Goal: Task Accomplishment & Management: Manage account settings

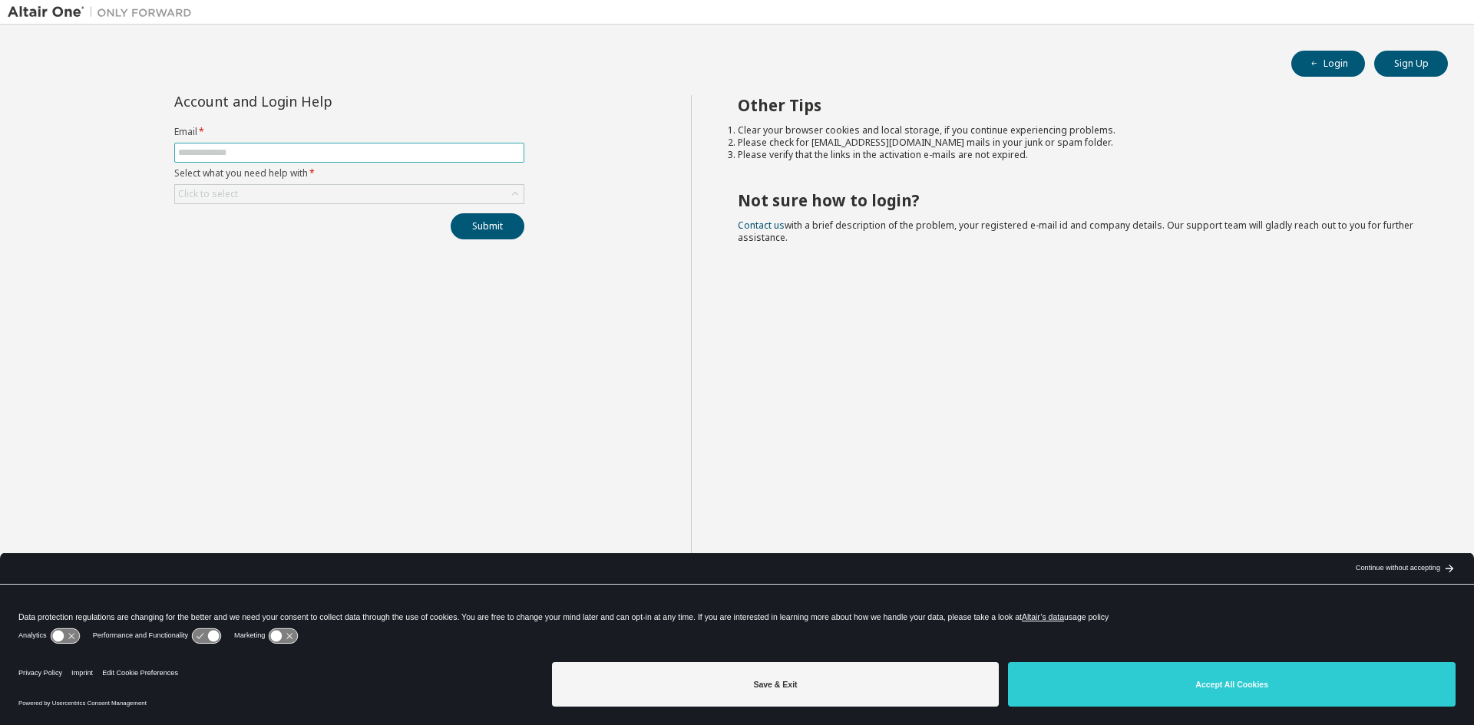
click at [355, 150] on input "text" at bounding box center [349, 153] width 342 height 12
type input "**********"
click at [335, 194] on div "Click to select" at bounding box center [349, 194] width 348 height 18
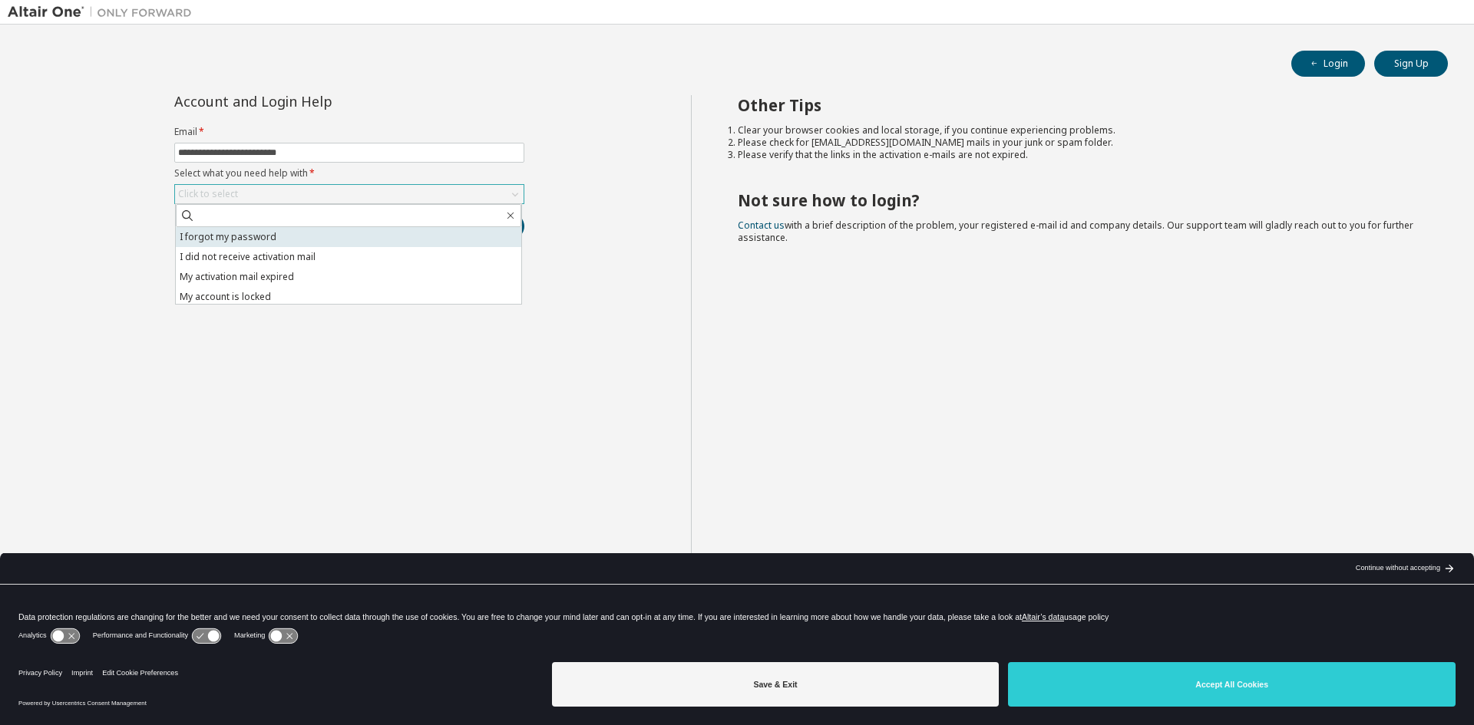
click at [288, 237] on li "I forgot my password" at bounding box center [348, 237] width 345 height 20
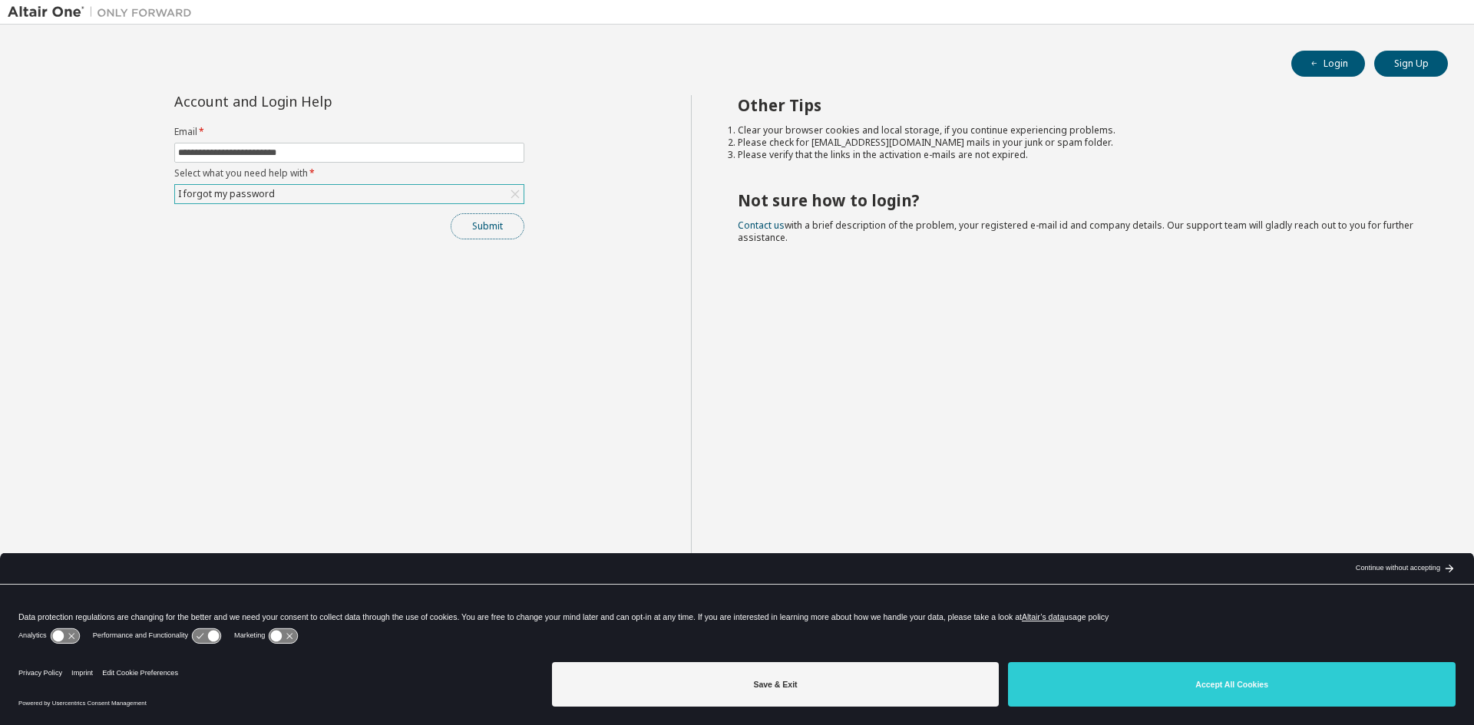
click at [504, 231] on button "Submit" at bounding box center [488, 226] width 74 height 26
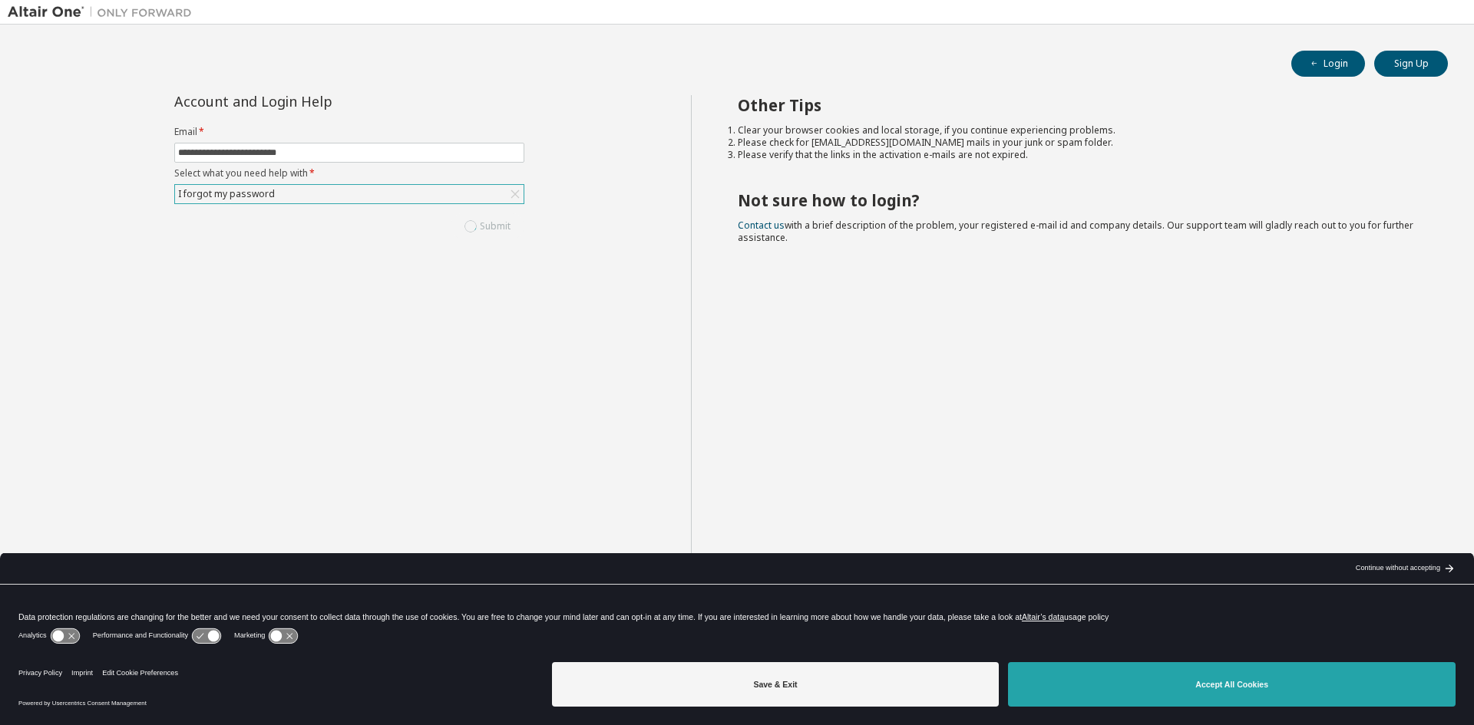
click at [1170, 672] on button "Accept All Cookies" at bounding box center [1231, 684] width 447 height 45
